Goal: Find specific page/section: Find specific page/section

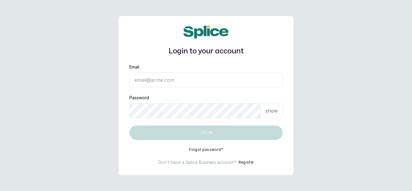
click at [148, 78] on input "Email" at bounding box center [205, 79] width 153 height 15
type input "dhebbiespride@gmail.com"
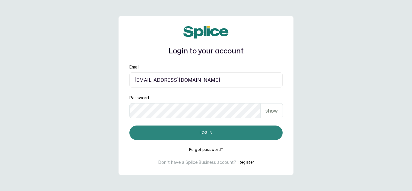
click at [171, 130] on button "Log in" at bounding box center [205, 132] width 153 height 14
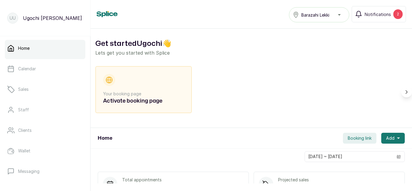
click at [85, 138] on div "Home Calendar Sales Staff Clients Wallet Messaging Rewards Catalogue Money Repo…" at bounding box center [45, 112] width 90 height 153
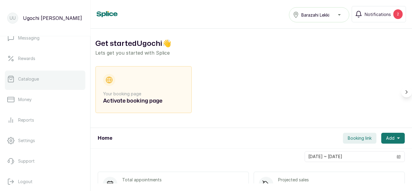
click at [27, 81] on p "Catalogue" at bounding box center [28, 79] width 21 height 6
